Goal: Use online tool/utility

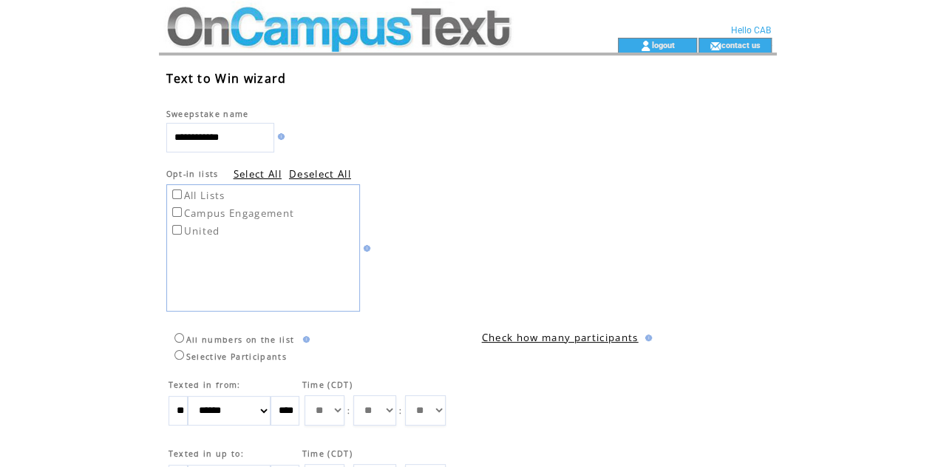
click at [254, 23] on td at bounding box center [362, 19] width 406 height 38
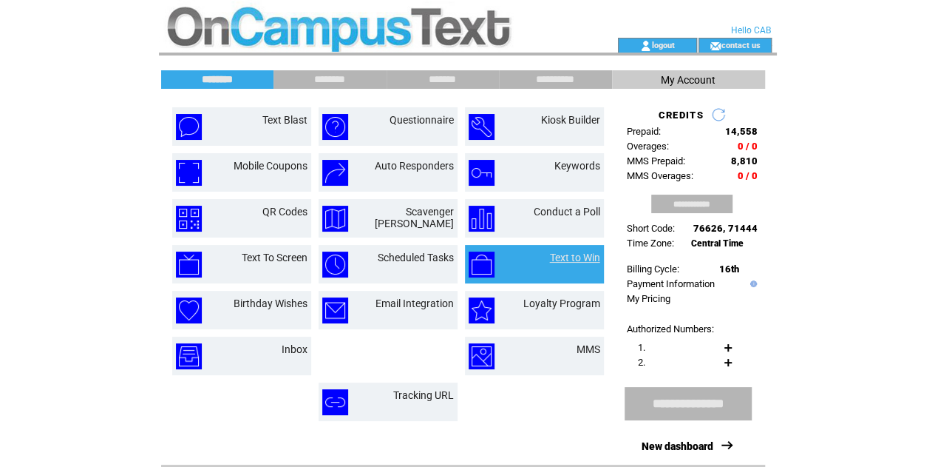
click at [566, 261] on link "Text to Win" at bounding box center [575, 257] width 50 height 12
